Goal: Information Seeking & Learning: Find specific page/section

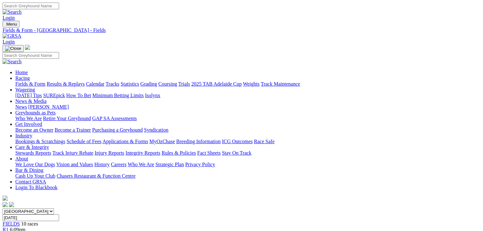
click at [17, 81] on link "Fields & Form" at bounding box center [30, 83] width 30 height 5
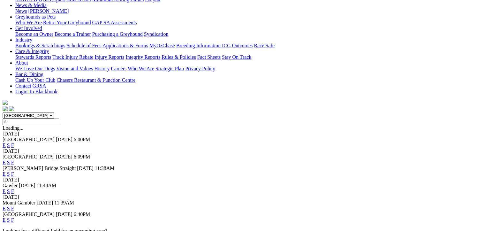
click at [14, 206] on link "F" at bounding box center [12, 208] width 3 height 5
